Goal: Information Seeking & Learning: Learn about a topic

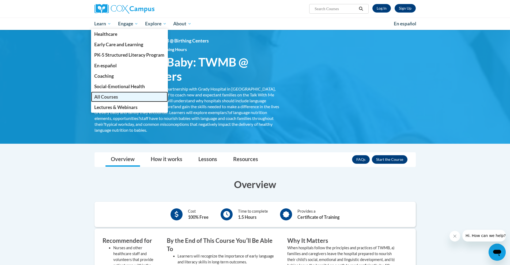
click at [112, 96] on span "All Courses" at bounding box center [106, 97] width 24 height 6
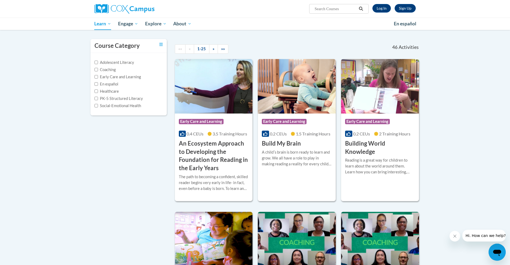
scroll to position [42, 0]
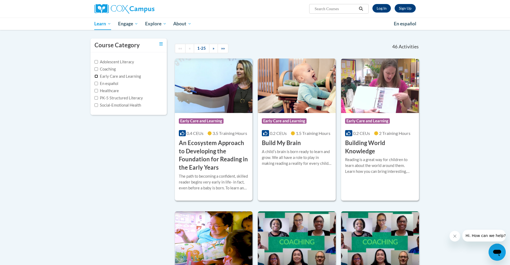
click at [95, 75] on input "Early Care and Learning" at bounding box center [95, 76] width 3 height 3
checkbox input "true"
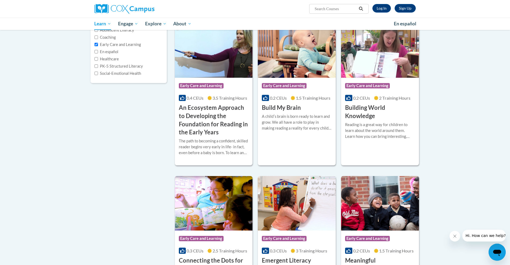
scroll to position [75, 0]
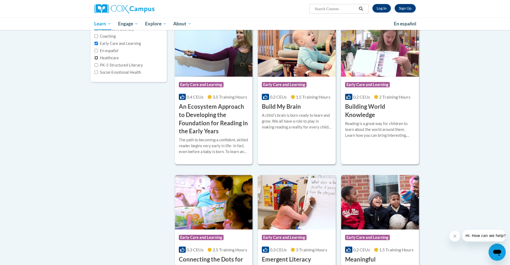
click at [97, 58] on input "Healthcare" at bounding box center [95, 57] width 3 height 3
checkbox input "true"
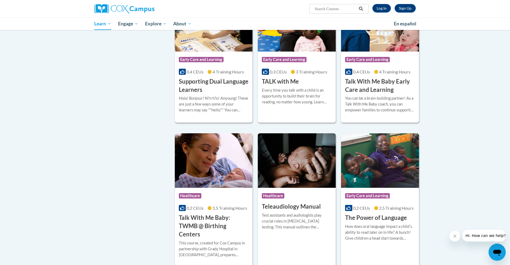
scroll to position [983, 0]
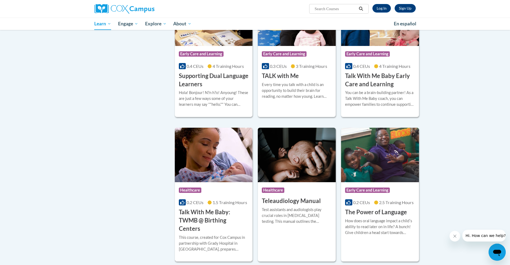
click at [214, 213] on h3 "Talk With Me Baby: TWMB @ Birthing Centers" at bounding box center [214, 220] width 70 height 25
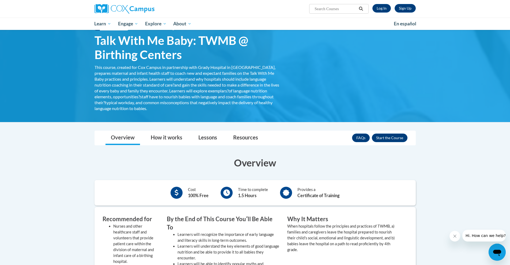
scroll to position [26, 0]
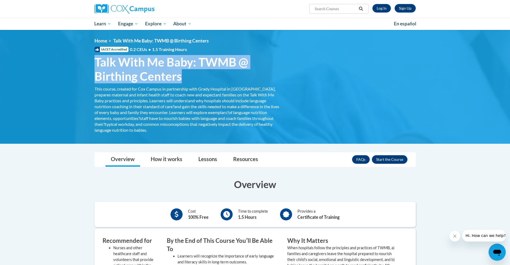
drag, startPoint x: 97, startPoint y: 60, endPoint x: 181, endPoint y: 79, distance: 86.2
click at [181, 79] on span "Talk With Me Baby: TWMB @ Birthing Centers" at bounding box center [186, 69] width 185 height 28
copy span "Talk With Me Baby: TWMB @ Birthing Centers"
